Goal: Task Accomplishment & Management: Use online tool/utility

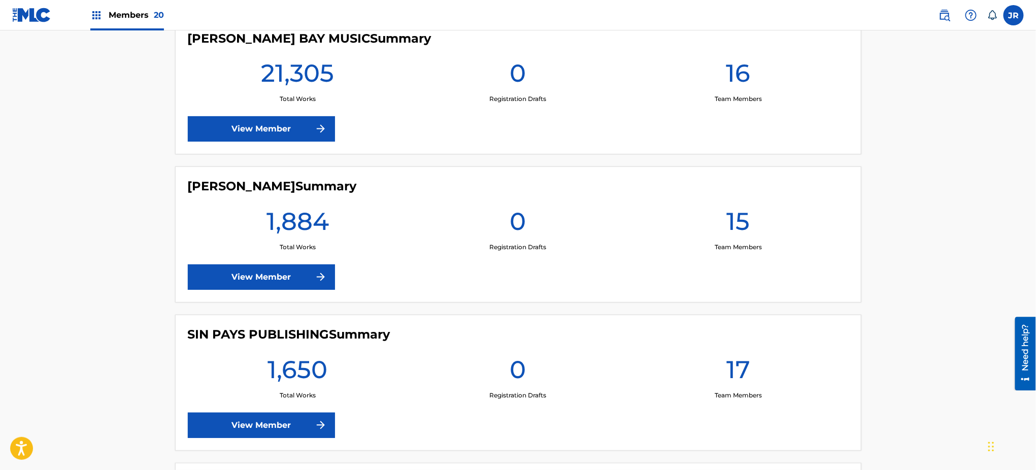
scroll to position [2368, 0]
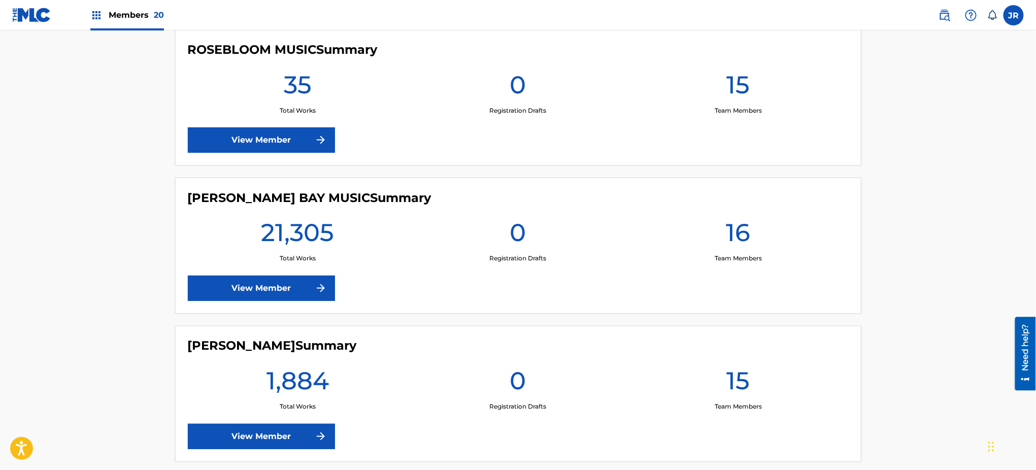
click at [299, 283] on link "View Member" at bounding box center [261, 288] width 147 height 25
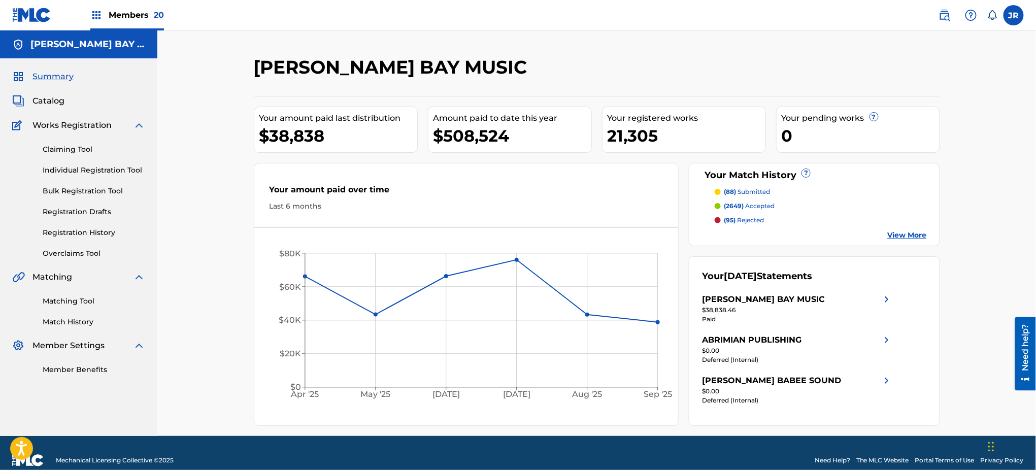
click at [69, 305] on link "Matching Tool" at bounding box center [94, 301] width 103 height 11
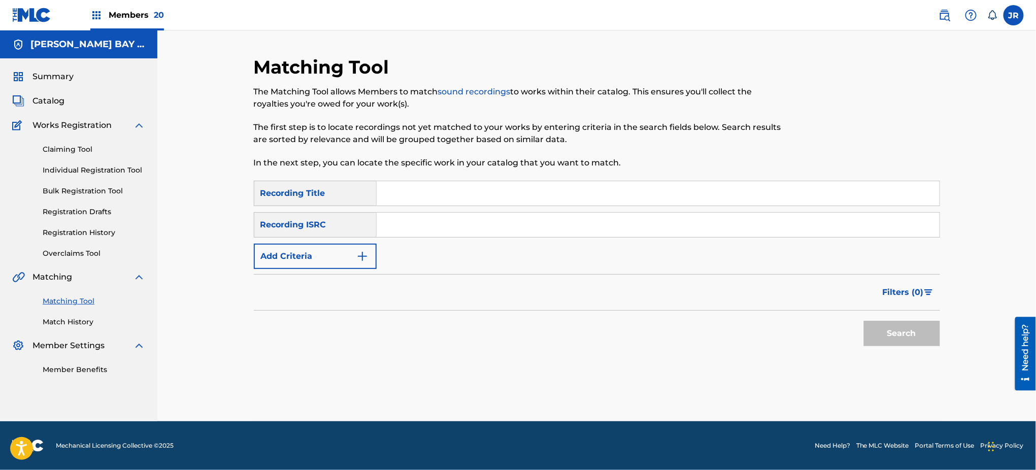
click at [430, 200] on input "Search Form" at bounding box center [658, 193] width 563 height 24
paste input "Coax Me"
type input "Coax Me"
click at [358, 257] on img "Search Form" at bounding box center [362, 256] width 12 height 12
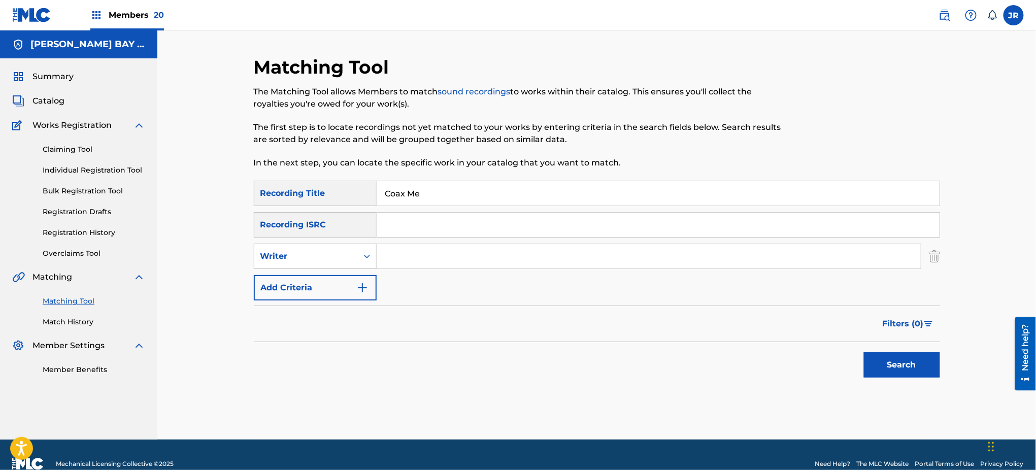
click at [339, 260] on div "Writer" at bounding box center [305, 256] width 91 height 12
click at [329, 280] on div "Recording Artist" at bounding box center [315, 281] width 122 height 25
click at [444, 262] on input "Search Form" at bounding box center [649, 256] width 544 height 24
paste input "Ras Teo"
type input "Ras Teo"
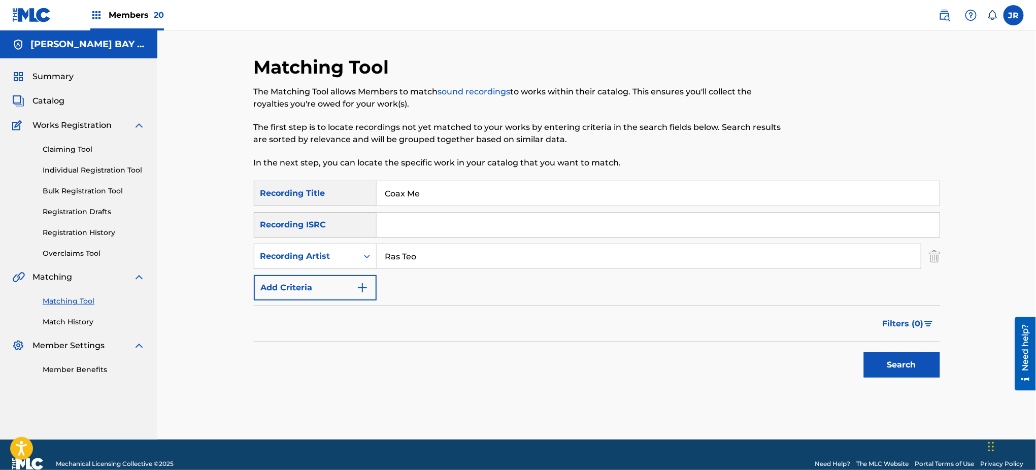
click at [915, 375] on button "Search" at bounding box center [902, 364] width 76 height 25
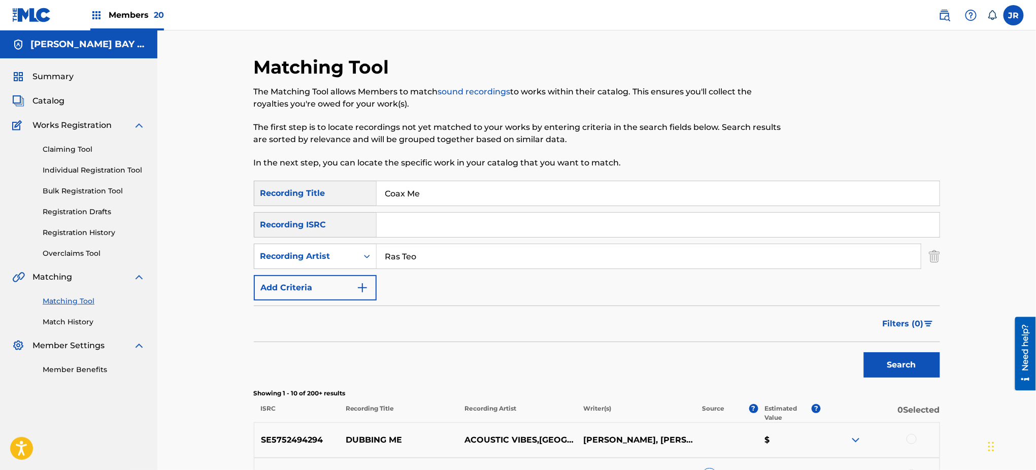
drag, startPoint x: 434, startPoint y: 185, endPoint x: 297, endPoint y: 216, distance: 140.5
click at [287, 215] on div "SearchWithCriteria96c448a7-a9bd-4f1d-aeee-09a8e37232ed Recording Title Coax Me …" at bounding box center [597, 241] width 686 height 120
paste input "untry Living Dub"
type input "Country Living Dub"
click at [931, 373] on button "Search" at bounding box center [902, 364] width 76 height 25
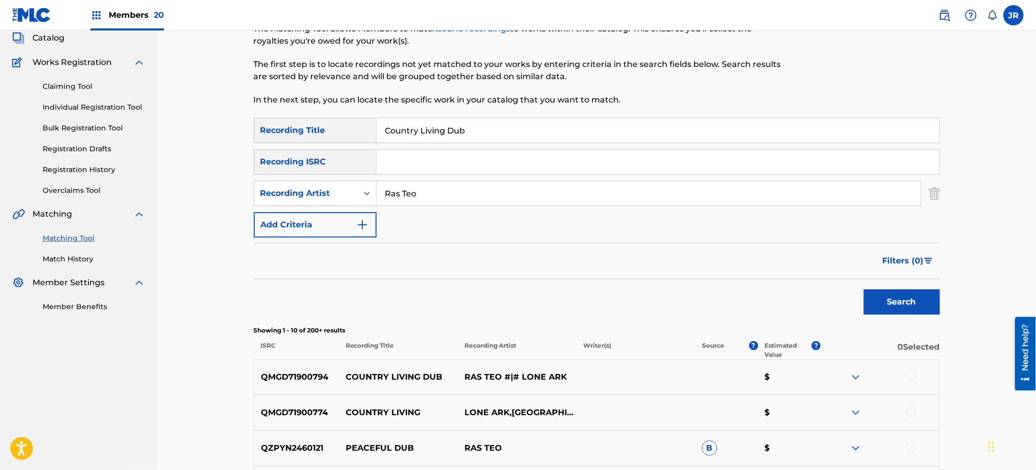
scroll to position [135, 0]
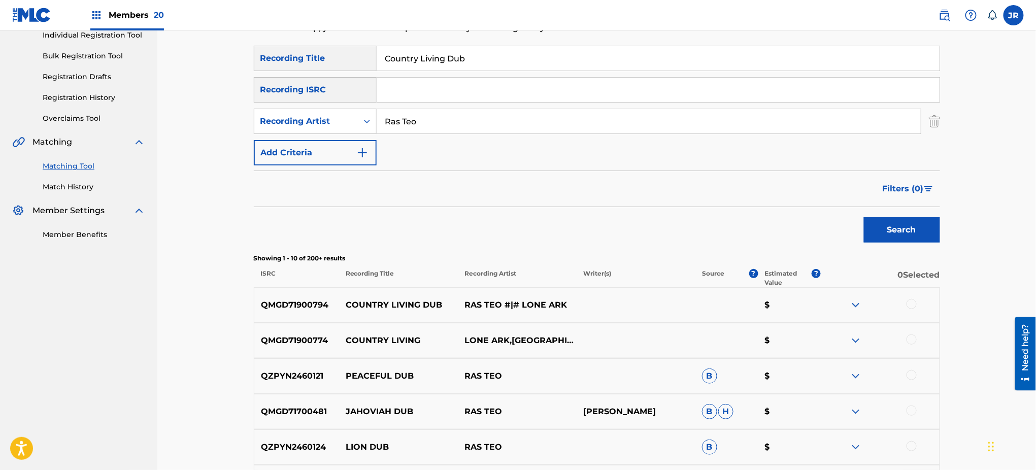
drag, startPoint x: 516, startPoint y: 60, endPoint x: 305, endPoint y: 88, distance: 212.9
click at [305, 88] on div "SearchWithCriteria96c448a7-a9bd-4f1d-aeee-09a8e37232ed Recording Title Country …" at bounding box center [597, 106] width 686 height 120
paste input "Gangsta's Paradise"
type input "Gangsta's Paradise"
drag, startPoint x: 413, startPoint y: 121, endPoint x: 344, endPoint y: 125, distance: 69.2
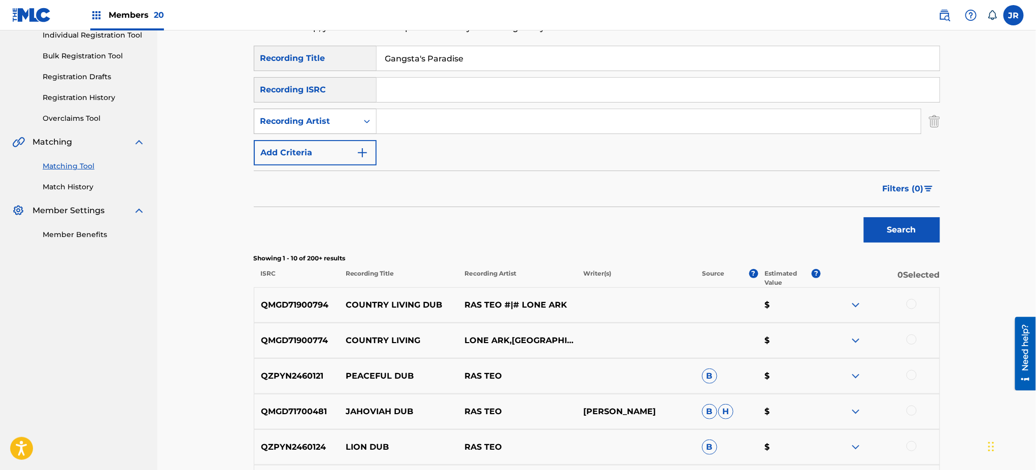
click at [344, 125] on div "SearchWithCriteriac72f6499-c72a-417d-a559-5c913ae92430 Recording Artist" at bounding box center [597, 121] width 686 height 25
click at [897, 233] on button "Search" at bounding box center [902, 229] width 76 height 25
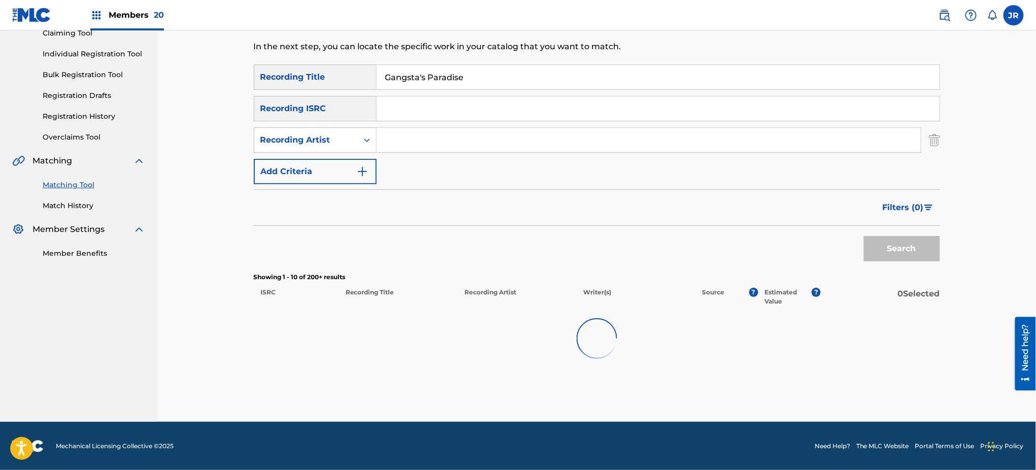
scroll to position [115, 0]
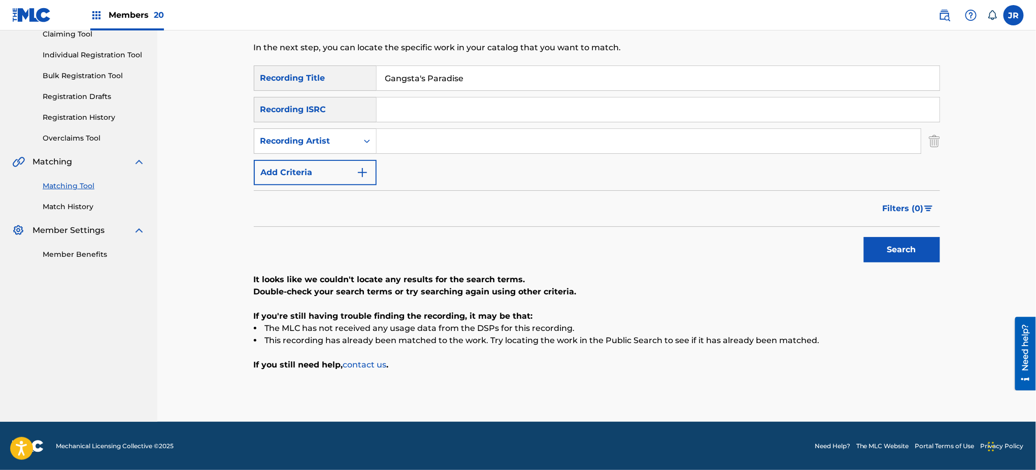
click at [456, 126] on div "SearchWithCriteria96c448a7-a9bd-4f1d-aeee-09a8e37232ed Recording Title Gangsta'…" at bounding box center [597, 125] width 686 height 120
click at [388, 82] on input "Gangsta's Paradise" at bounding box center [658, 78] width 563 height 24
type input "Gangsta's Paradise"
click at [898, 242] on button "Search" at bounding box center [902, 249] width 76 height 25
click at [60, 160] on span "Matching" at bounding box center [52, 162] width 40 height 12
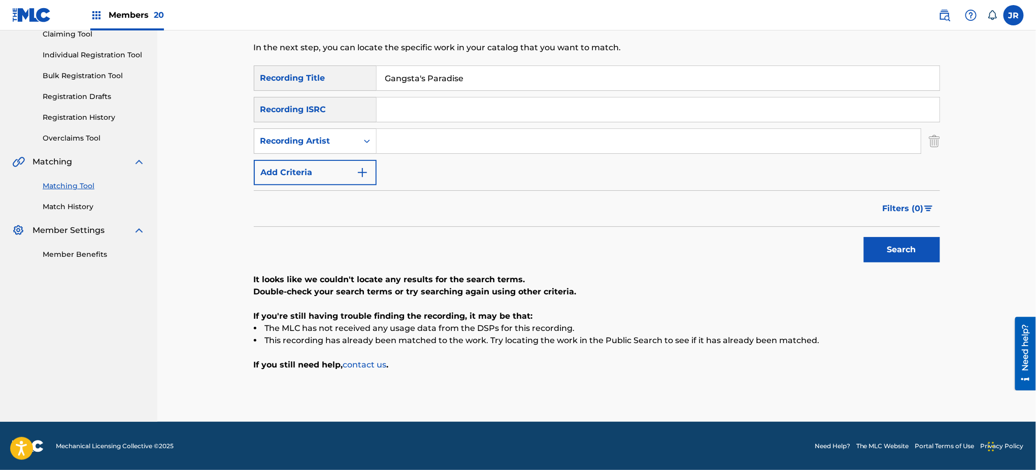
click at [323, 228] on div "Search" at bounding box center [597, 247] width 686 height 41
drag, startPoint x: 500, startPoint y: 88, endPoint x: 364, endPoint y: 92, distance: 135.6
click at [364, 92] on div "SearchWithCriteria96c448a7-a9bd-4f1d-aeee-09a8e37232ed Recording Title Gangsta'…" at bounding box center [597, 125] width 686 height 120
paste input "A Clear Sign Instrumental"
click at [894, 248] on button "Search" at bounding box center [902, 249] width 76 height 25
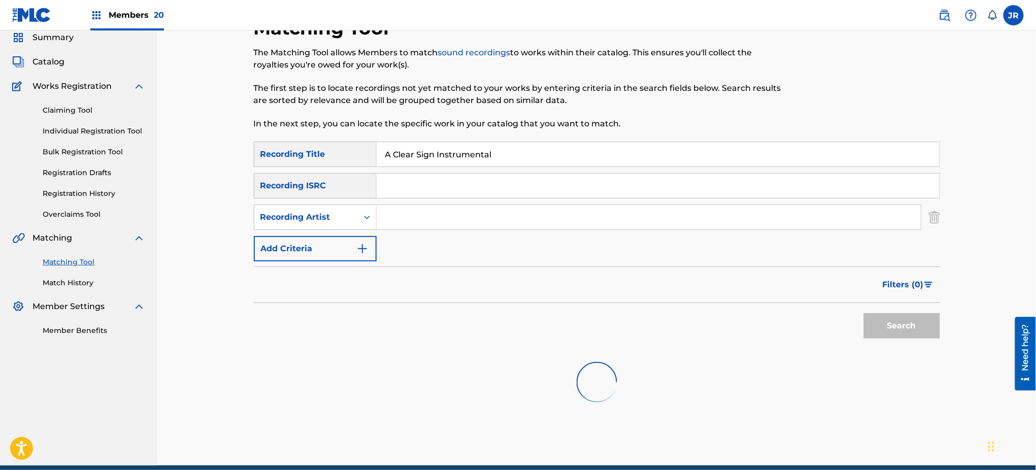
scroll to position [0, 0]
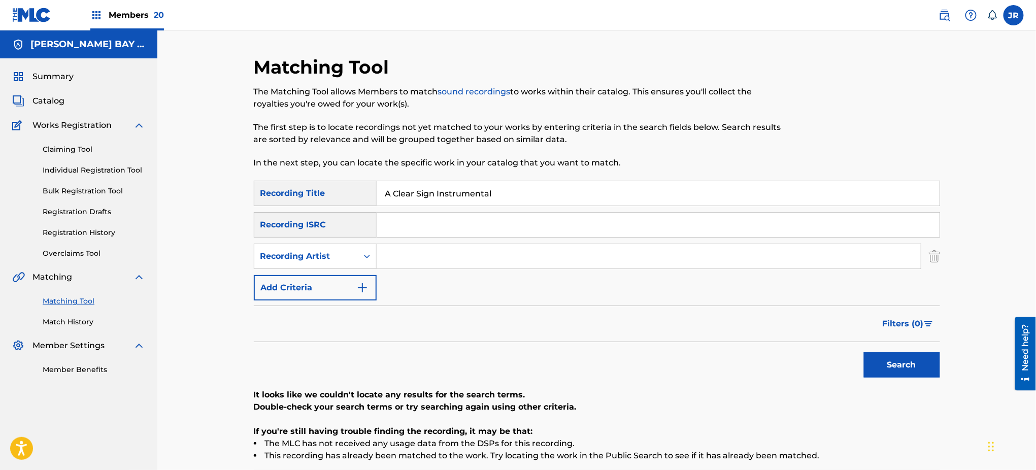
drag, startPoint x: 528, startPoint y: 191, endPoint x: 328, endPoint y: 203, distance: 200.3
click at [279, 204] on div "SearchWithCriteria96c448a7-a9bd-4f1d-aeee-09a8e37232ed Recording Title A Clear …" at bounding box center [597, 193] width 686 height 25
paste input "dieux Enfin"
type input "Adieux Enfin"
click at [921, 371] on button "Search" at bounding box center [902, 364] width 76 height 25
